Goal: Task Accomplishment & Management: Manage account settings

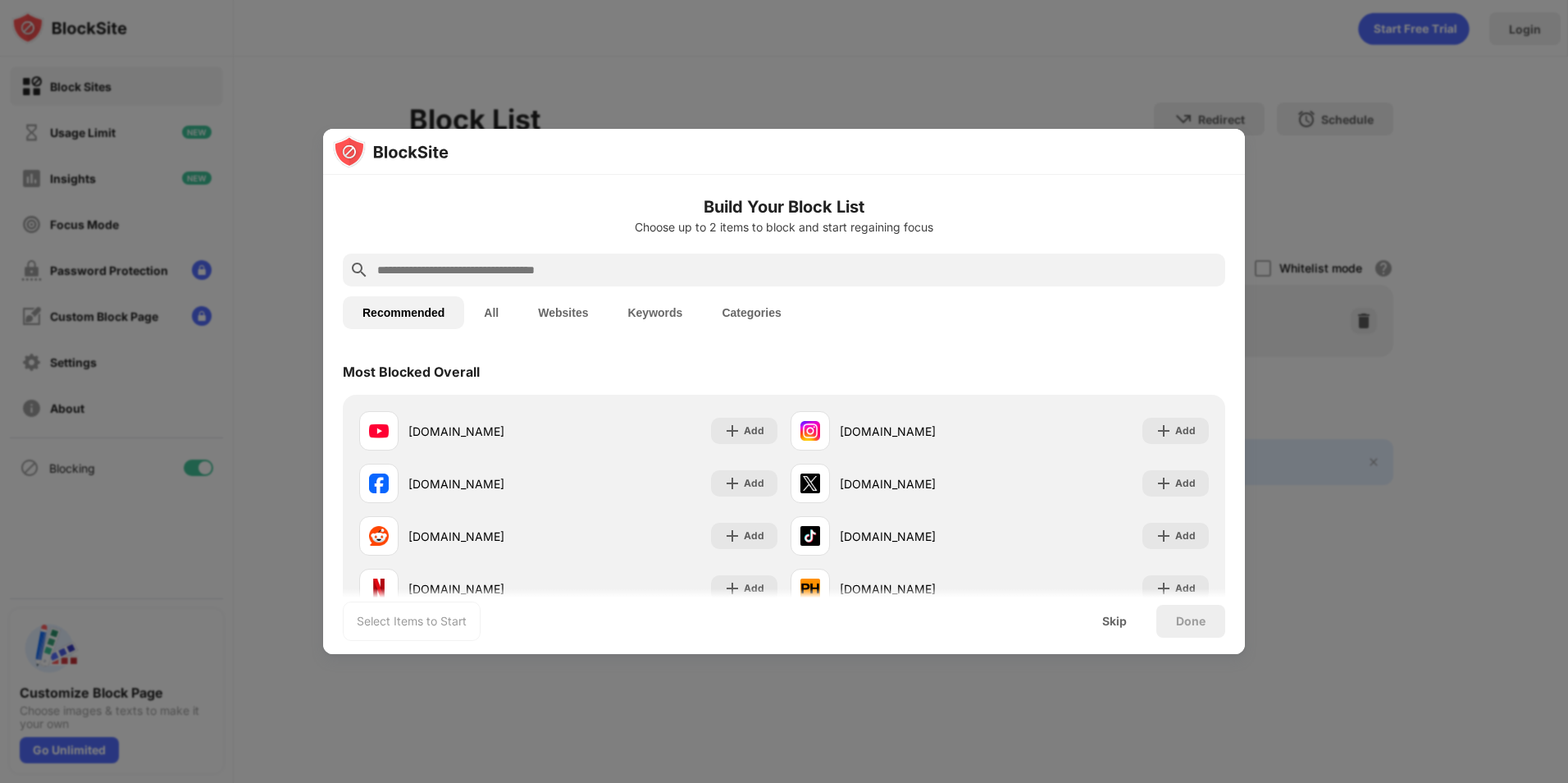
click at [417, 269] on input "text" at bounding box center [797, 270] width 843 height 20
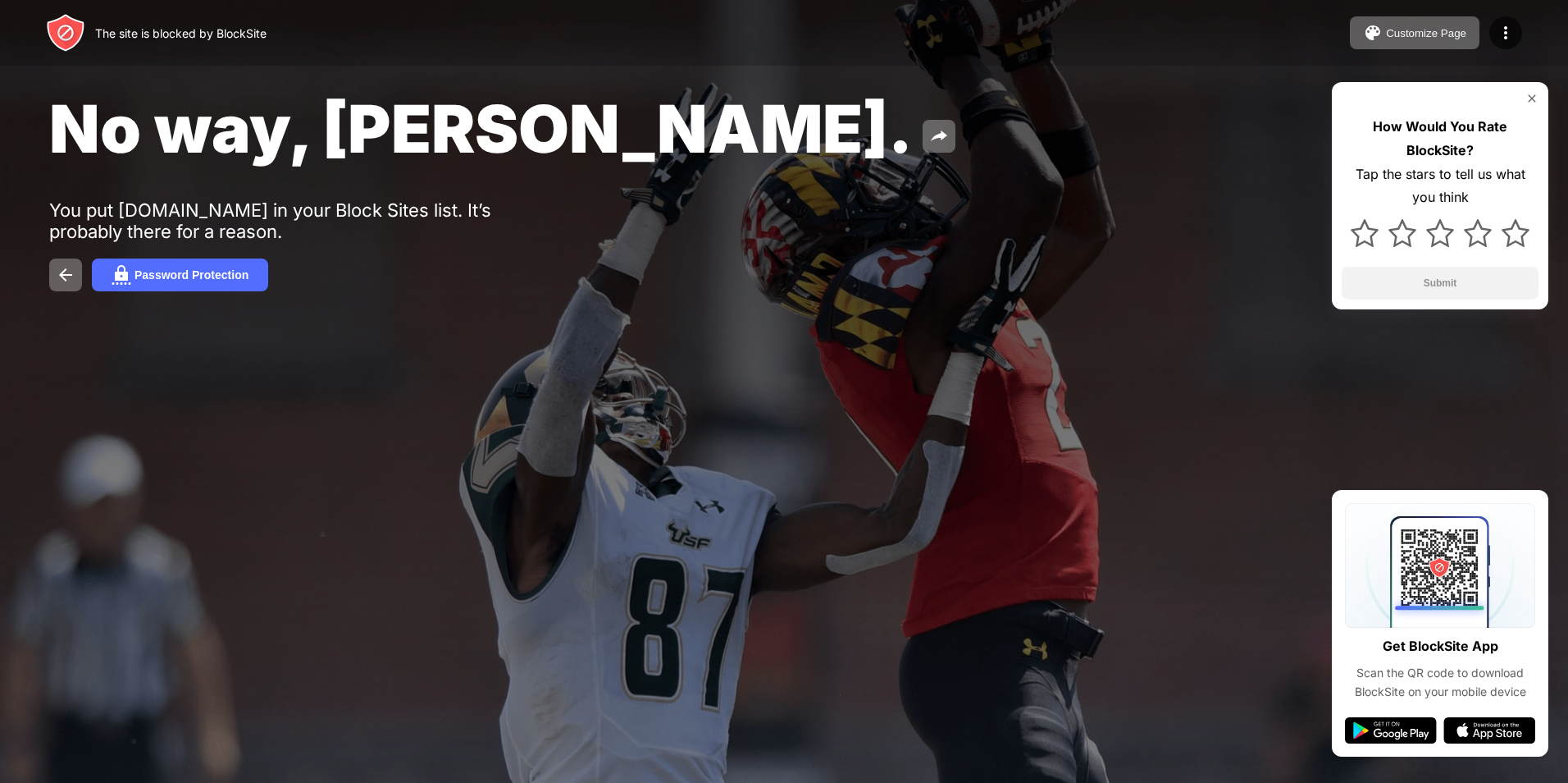
click at [190, 32] on div "The site is blocked by BlockSite" at bounding box center [181, 33] width 172 height 14
click at [1430, 40] on button "Customize Page" at bounding box center [1414, 33] width 130 height 33
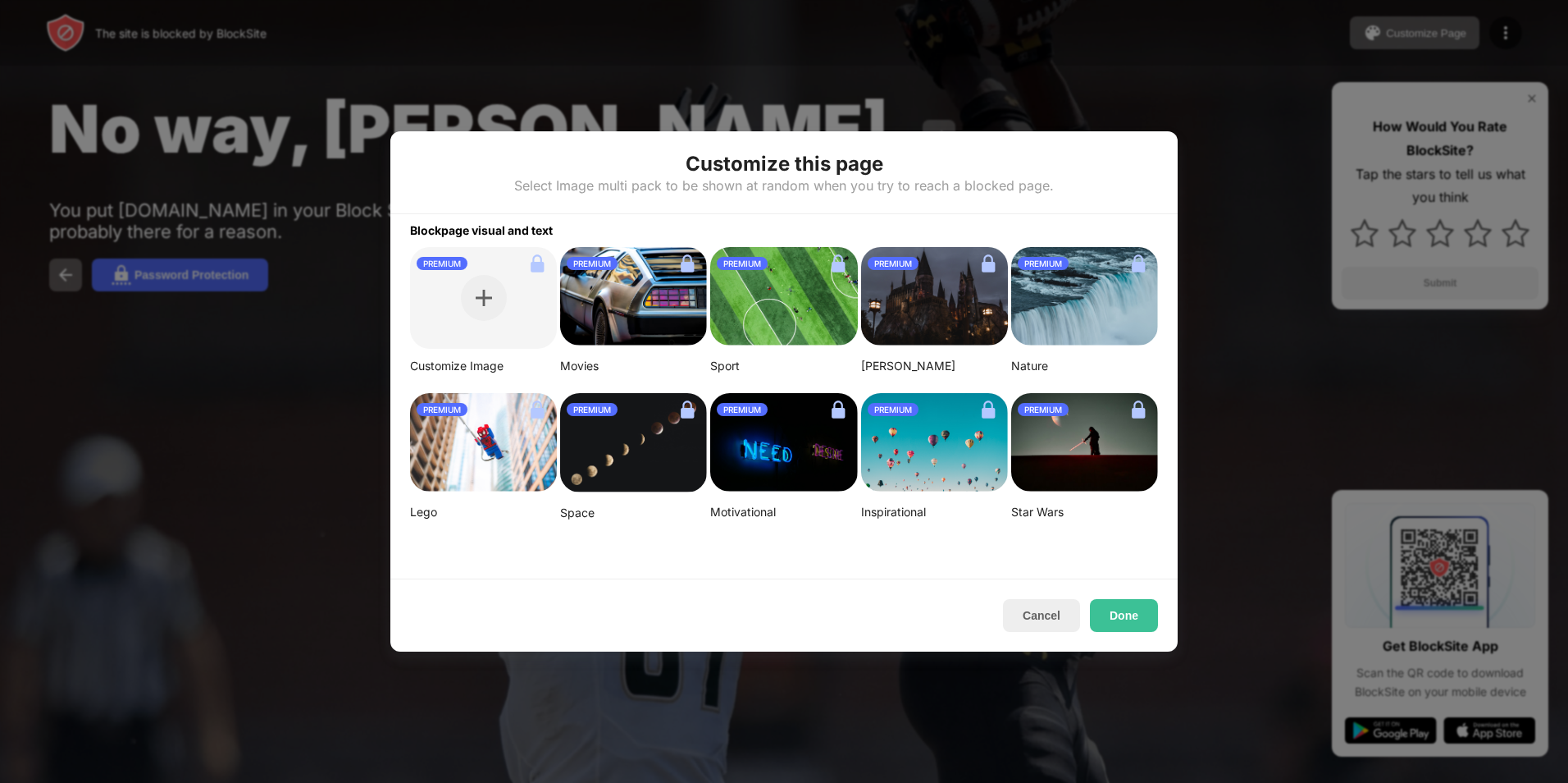
click at [625, 180] on div "Select Image multi pack to be shown at random when you try to reach a blocked p…" at bounding box center [784, 185] width 540 height 16
click at [475, 294] on img at bounding box center [483, 297] width 16 height 16
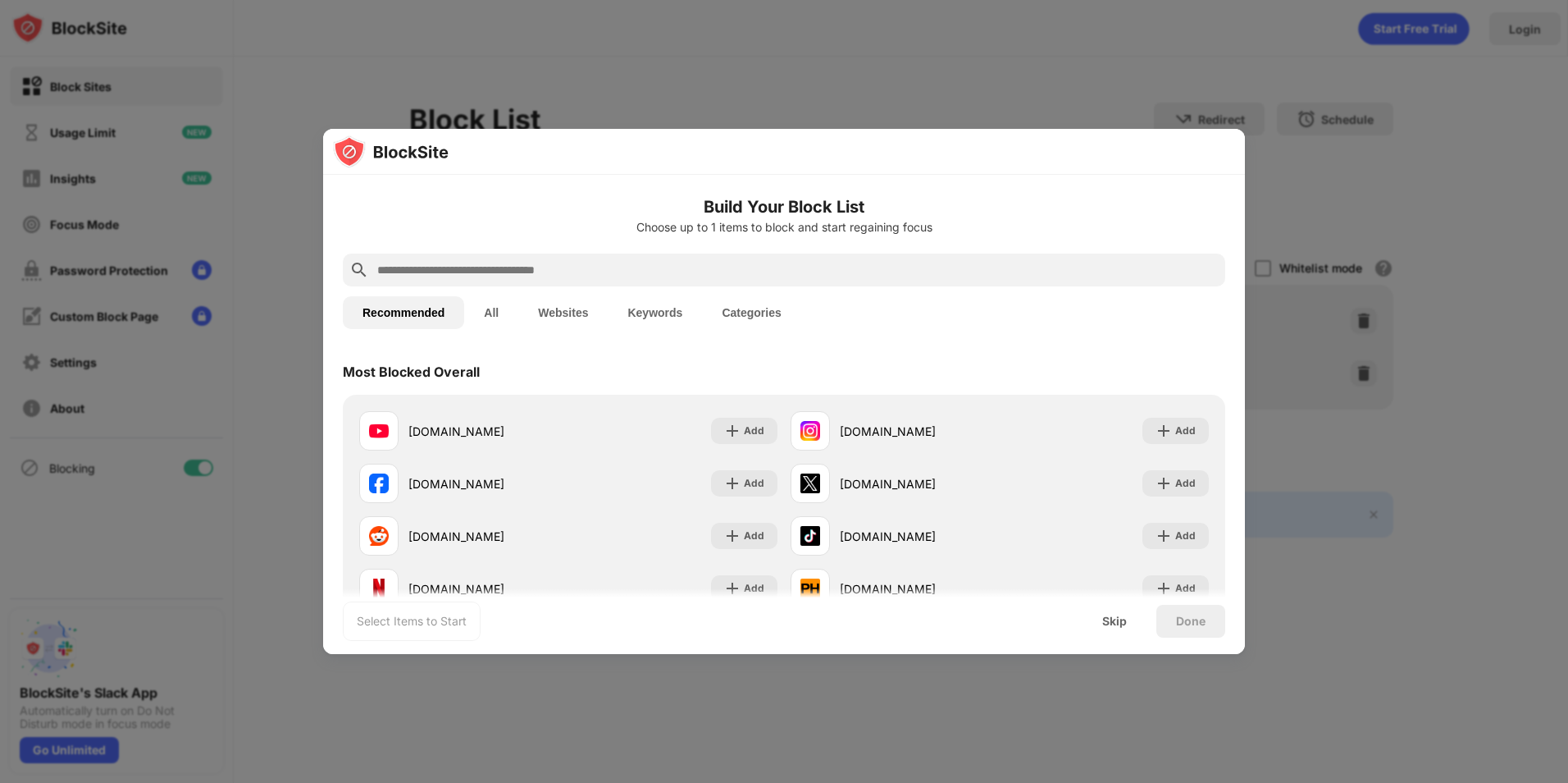
click at [478, 314] on button "All" at bounding box center [491, 313] width 54 height 33
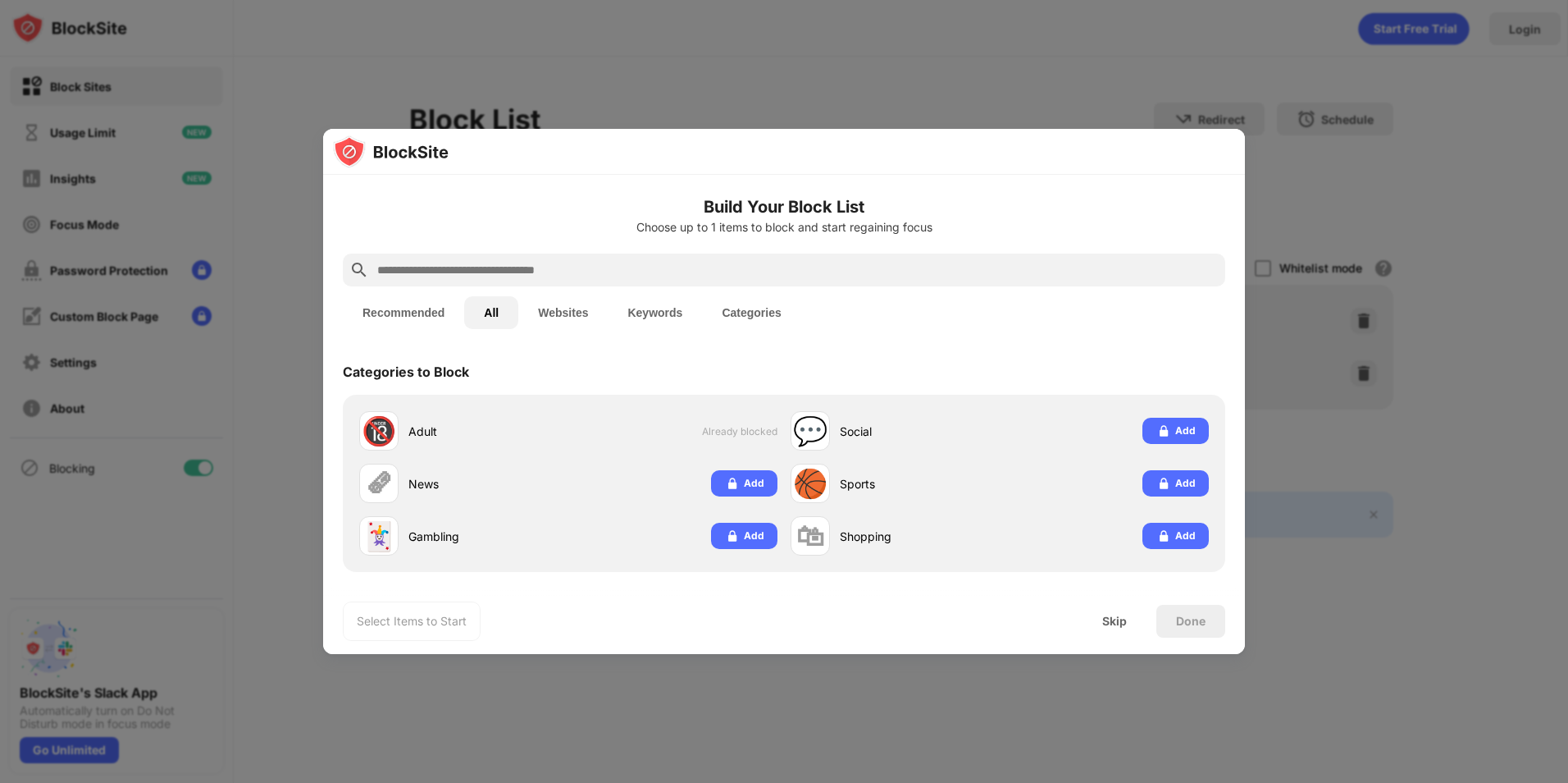
click at [560, 282] on div at bounding box center [784, 270] width 882 height 33
click at [571, 306] on button "Websites" at bounding box center [563, 313] width 89 height 33
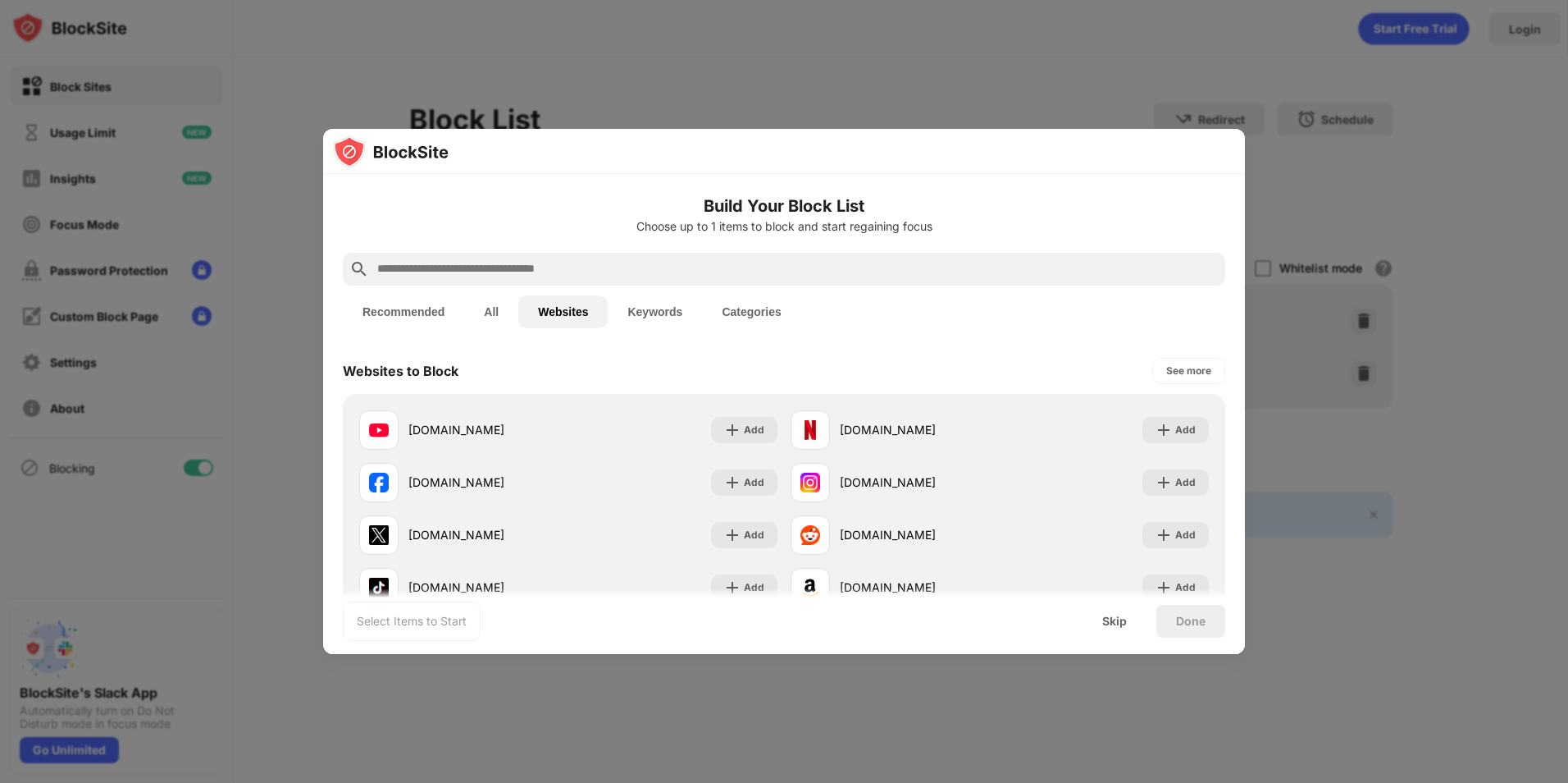
click at [386, 318] on button "Recommended" at bounding box center [403, 312] width 121 height 33
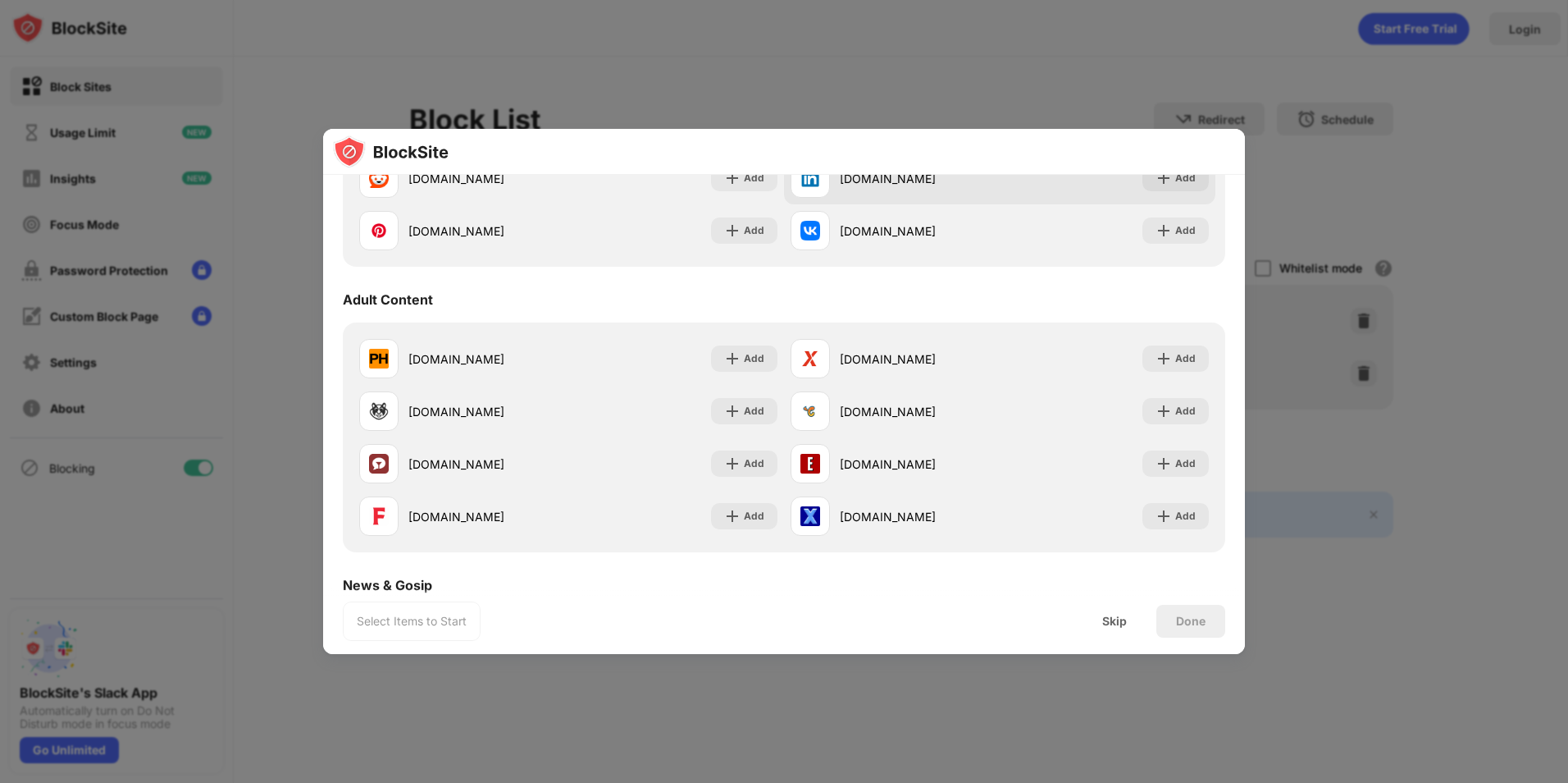
scroll to position [738, 0]
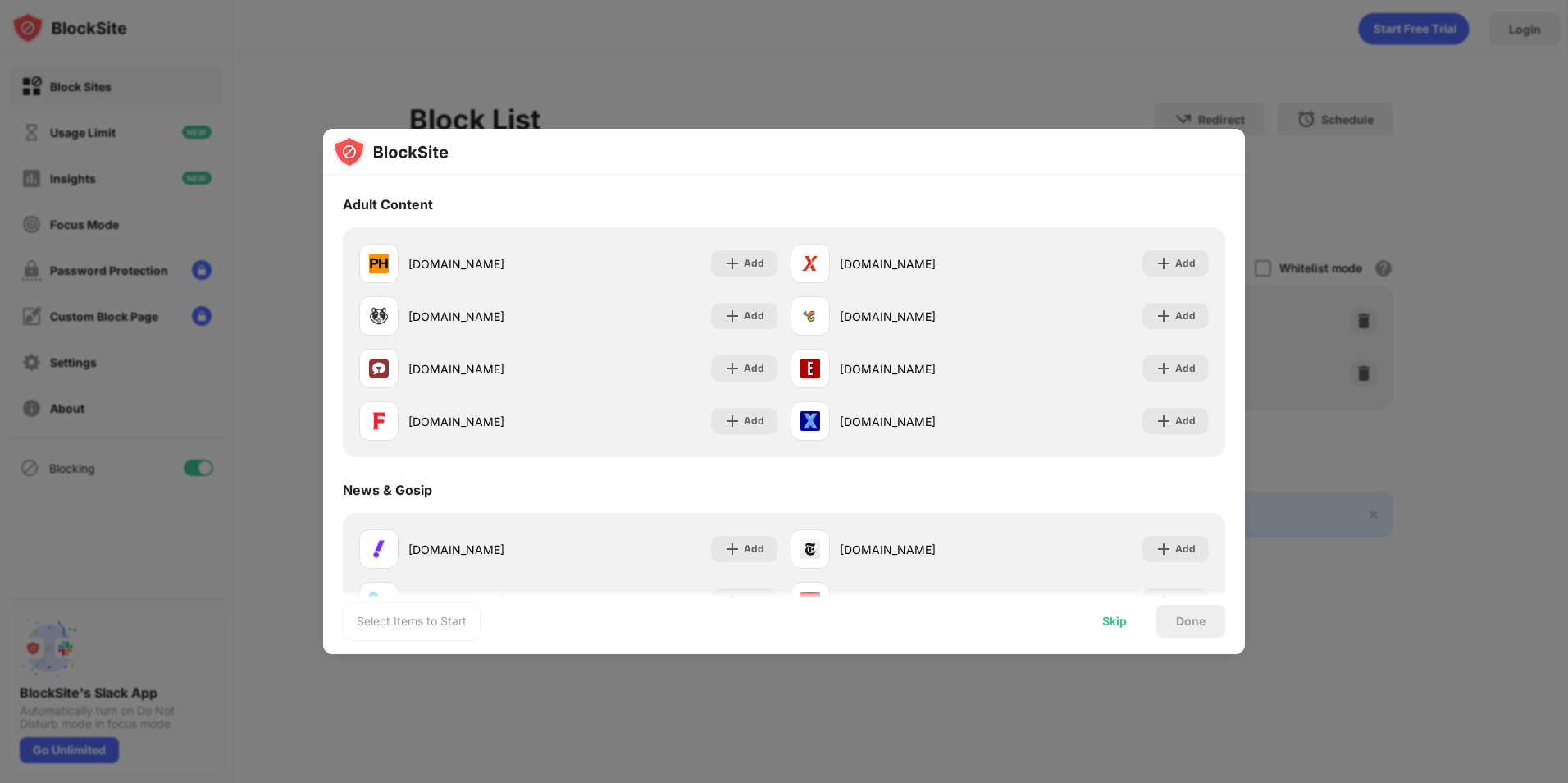
click at [1116, 612] on div "Skip" at bounding box center [1114, 621] width 64 height 33
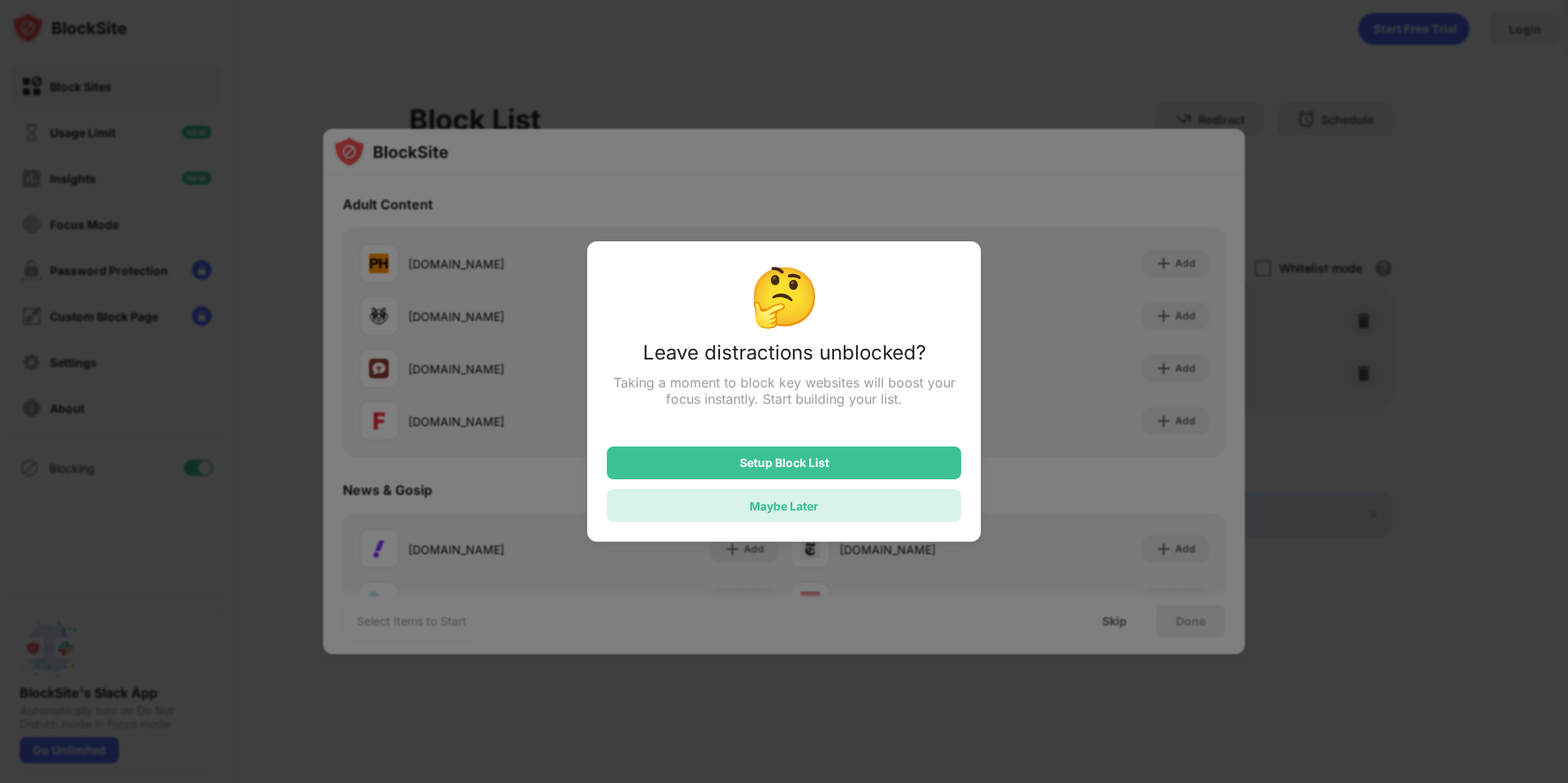
click at [841, 507] on div "Maybe Later" at bounding box center [784, 506] width 354 height 33
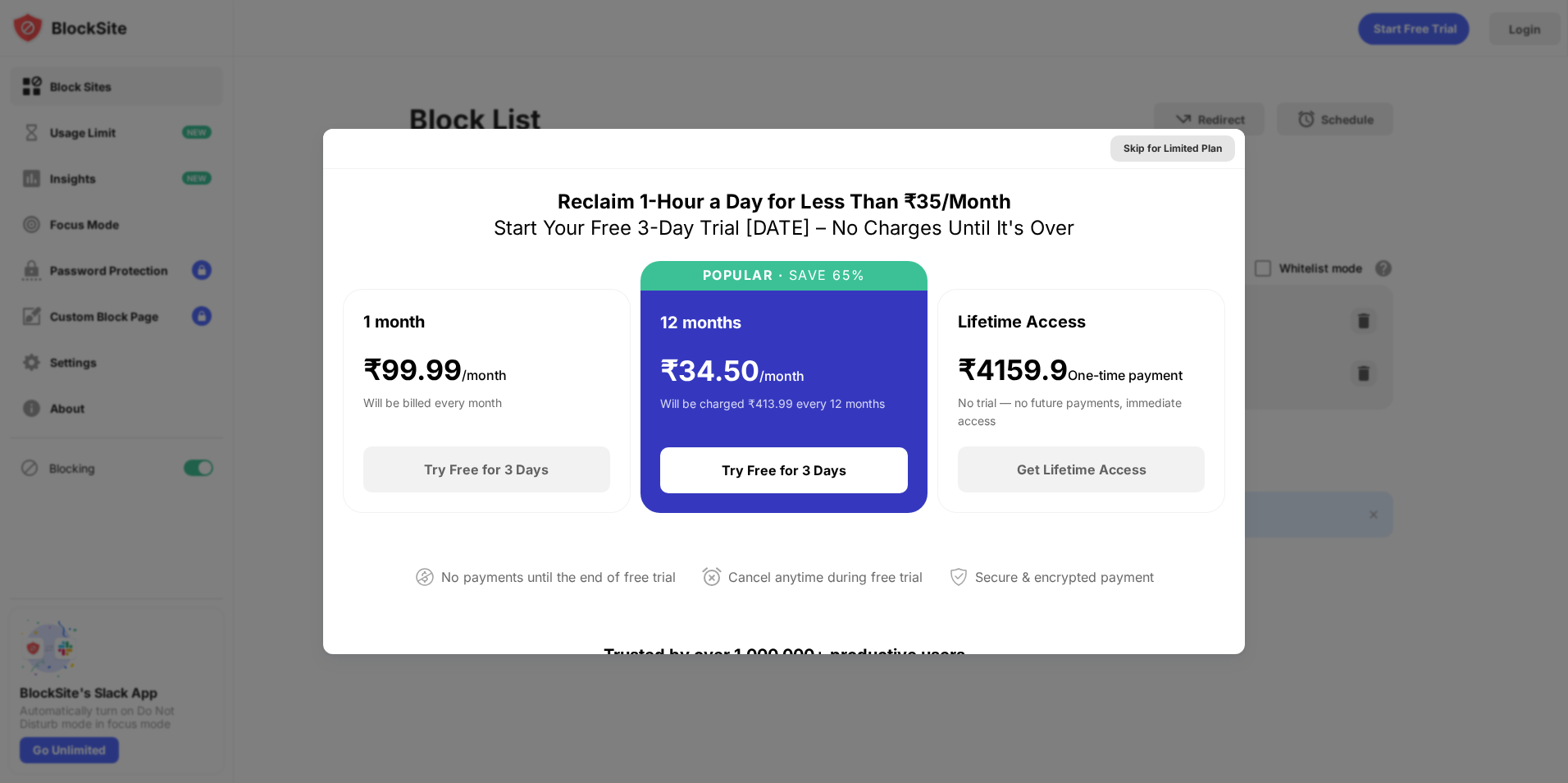
click at [1178, 149] on div "Skip for Limited Plan" at bounding box center [1172, 148] width 99 height 16
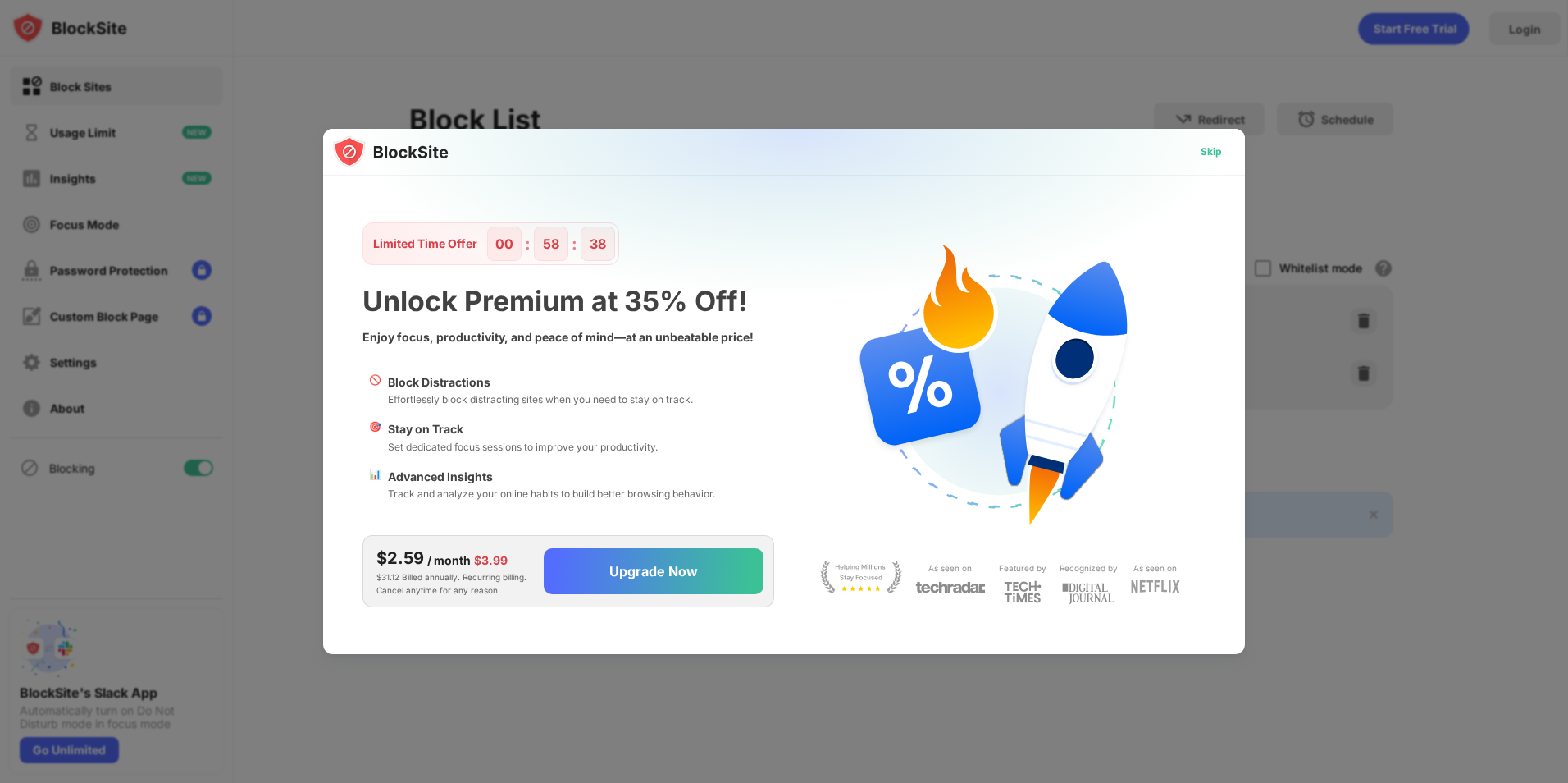
click at [1211, 151] on div "Skip" at bounding box center [1211, 151] width 21 height 16
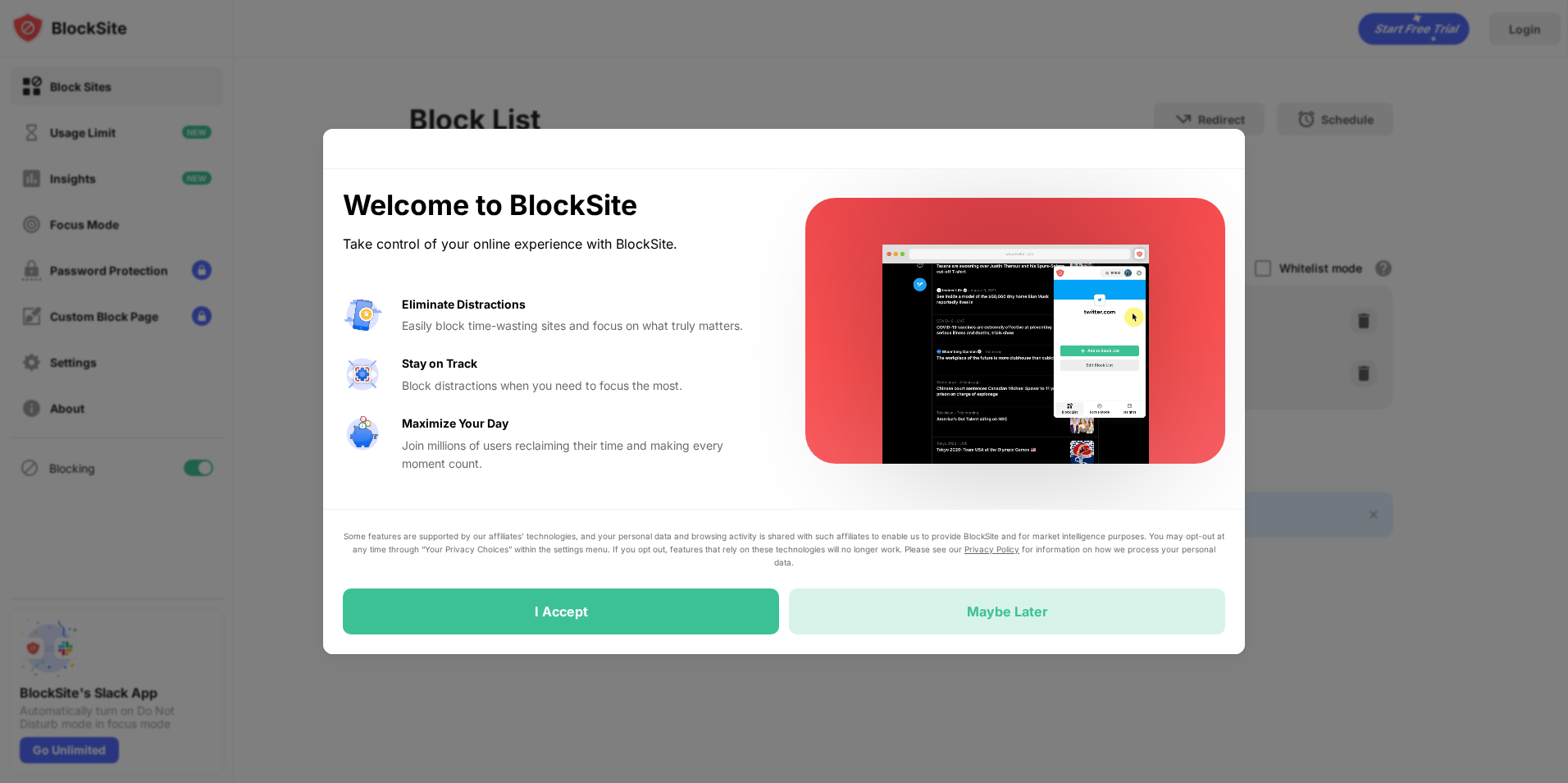
click at [1040, 601] on div "Maybe Later" at bounding box center [1007, 611] width 436 height 46
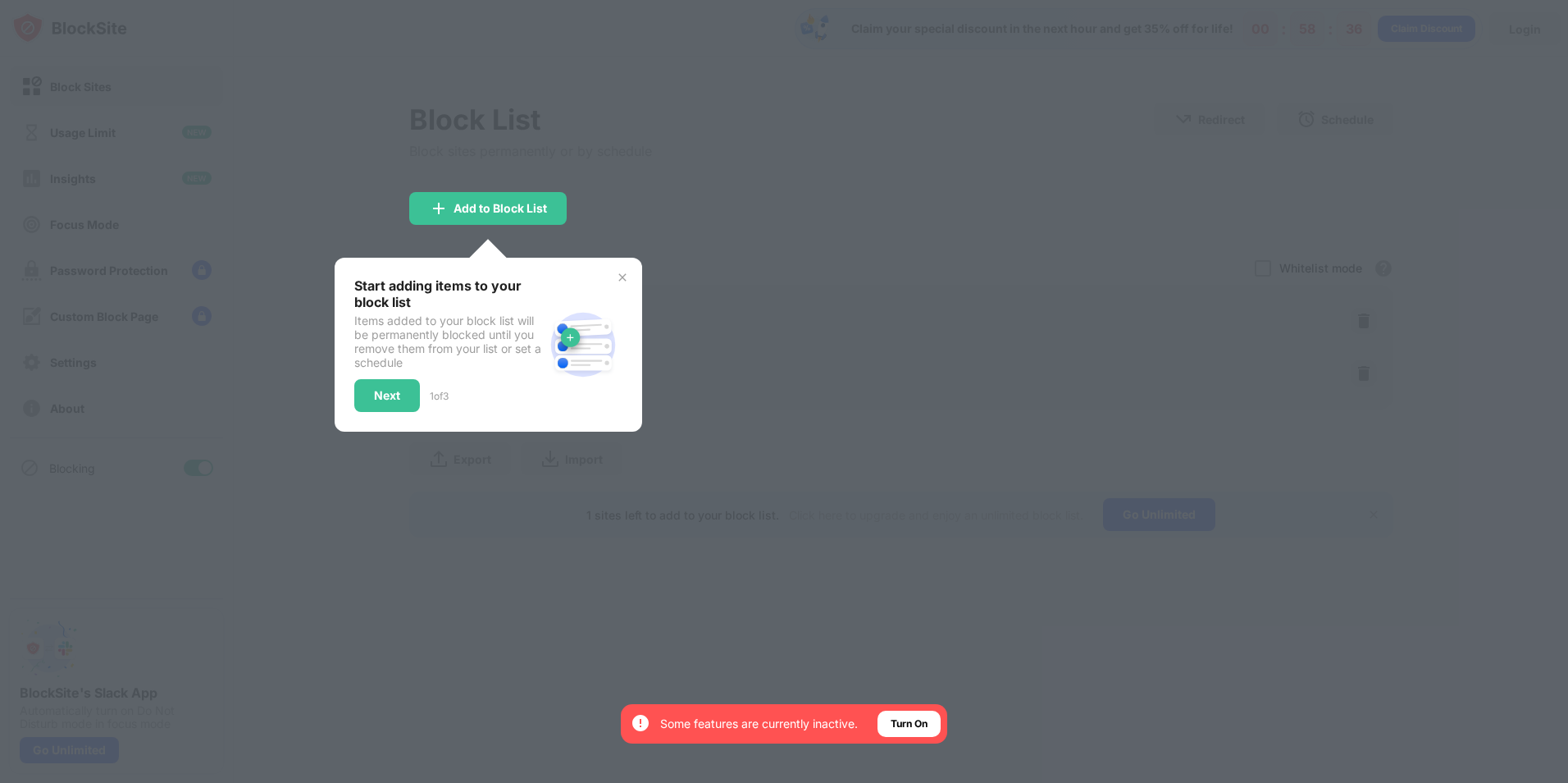
click at [703, 302] on div at bounding box center [784, 392] width 1568 height 783
click at [390, 398] on div "Next" at bounding box center [387, 395] width 27 height 13
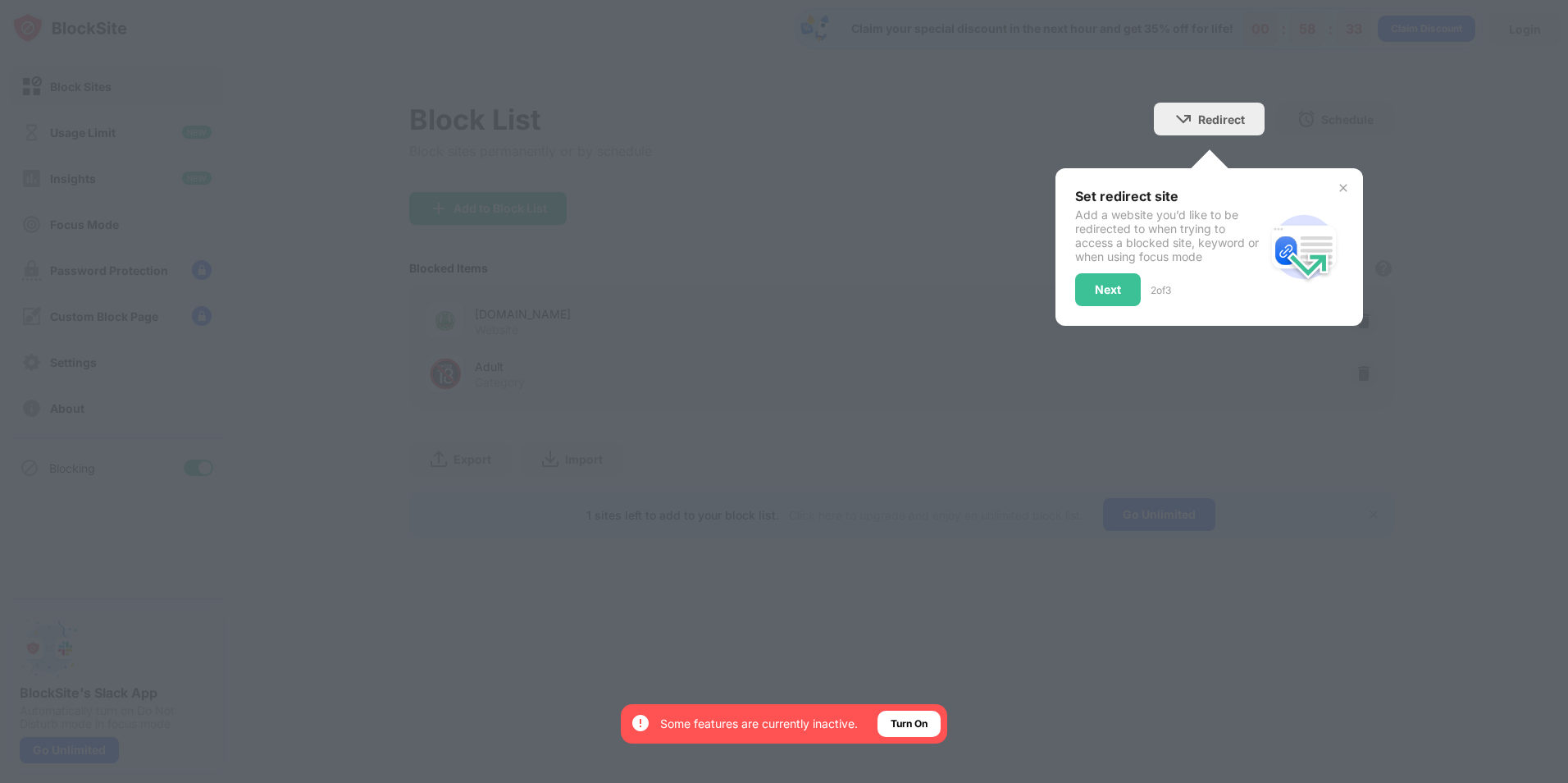
click at [1353, 185] on div "Set redirect site Add a website you’d like to be redirected to when trying to a…" at bounding box center [1209, 246] width 307 height 157
click at [1346, 185] on img at bounding box center [1343, 187] width 13 height 13
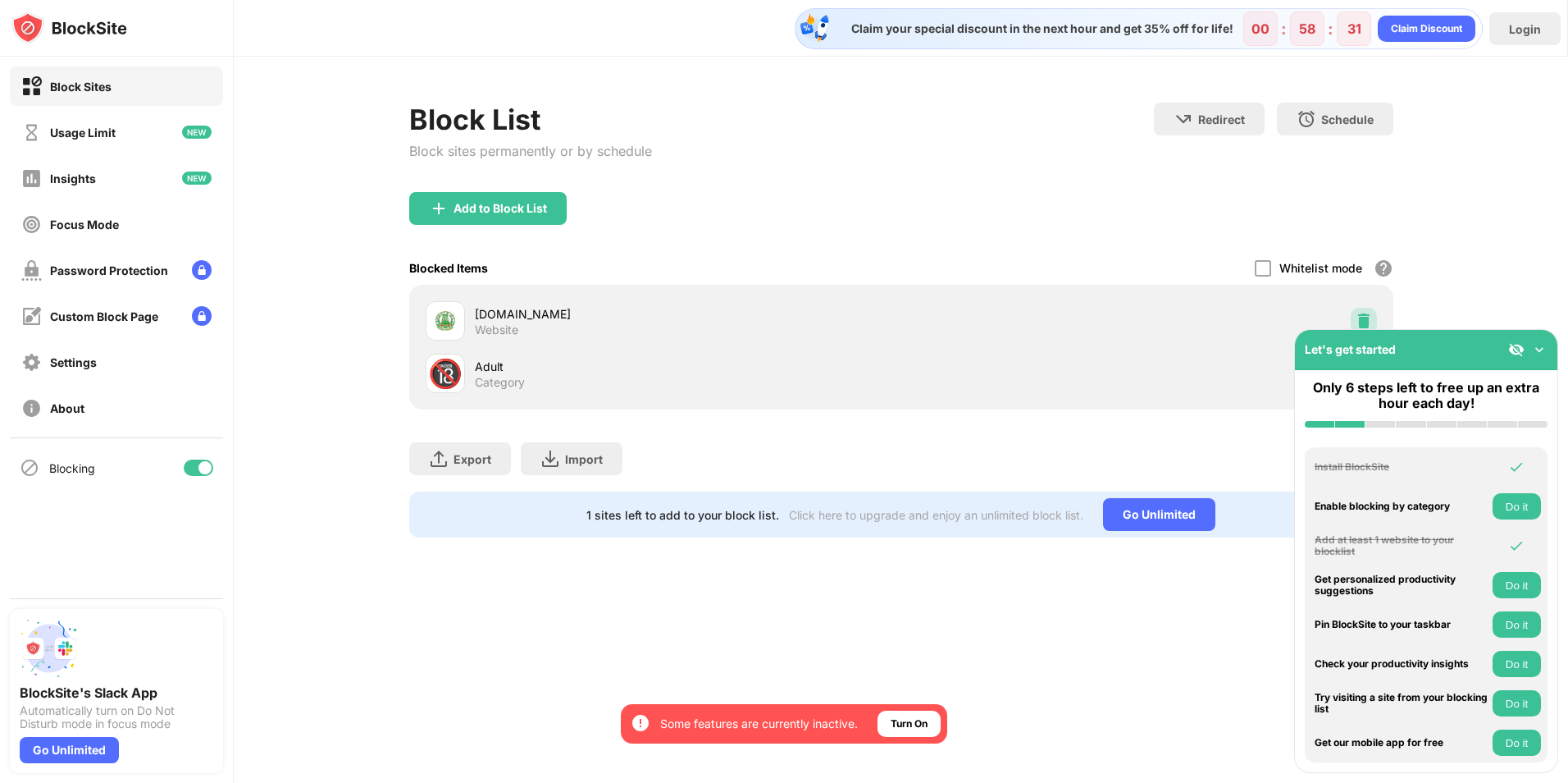
click at [1377, 318] on div "eservices.tn.gov.in Website" at bounding box center [901, 320] width 965 height 52
click at [1362, 319] on img at bounding box center [1364, 320] width 16 height 16
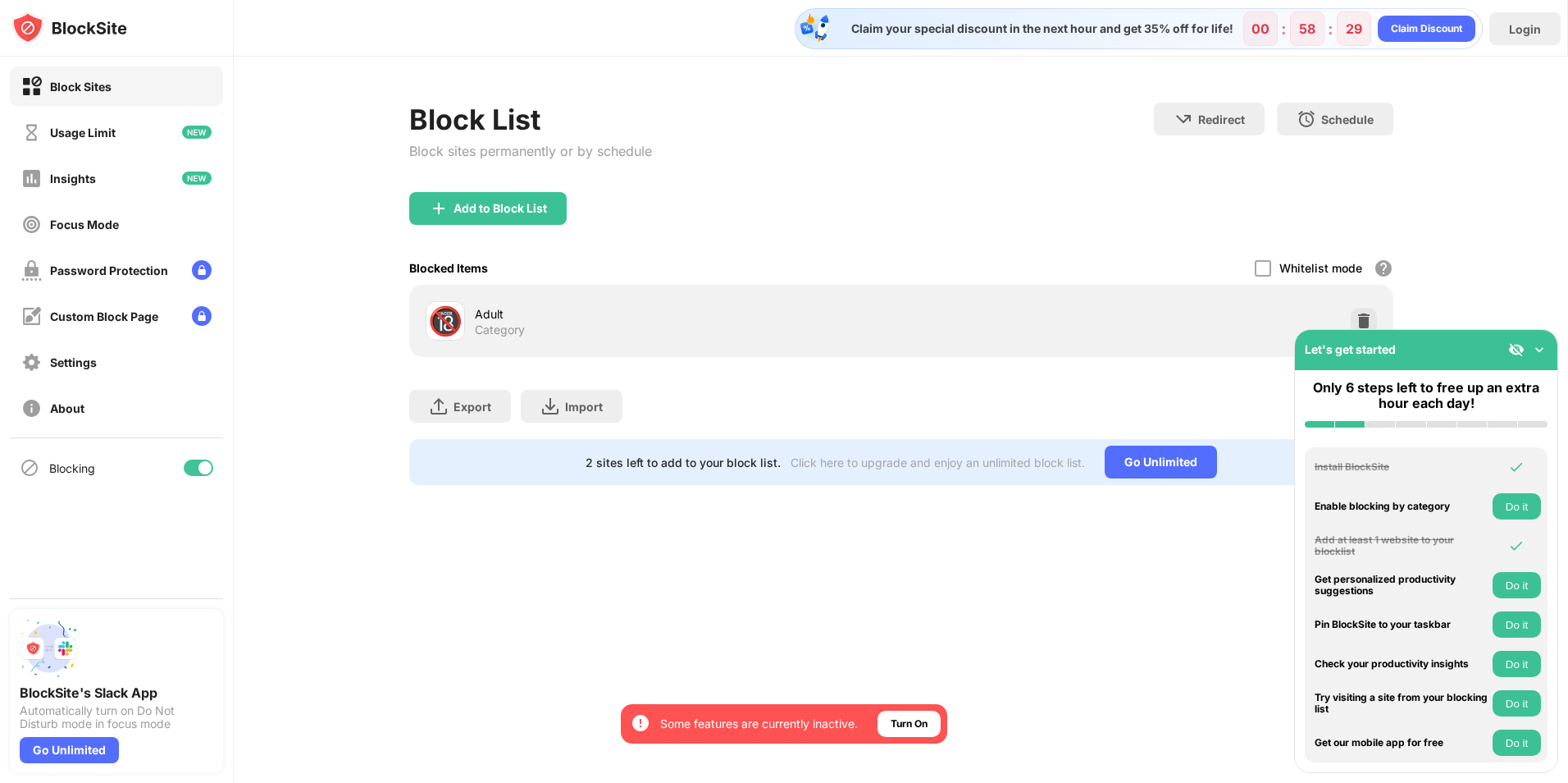
click at [1359, 316] on img at bounding box center [1364, 320] width 16 height 16
